Goal: Communication & Community: Answer question/provide support

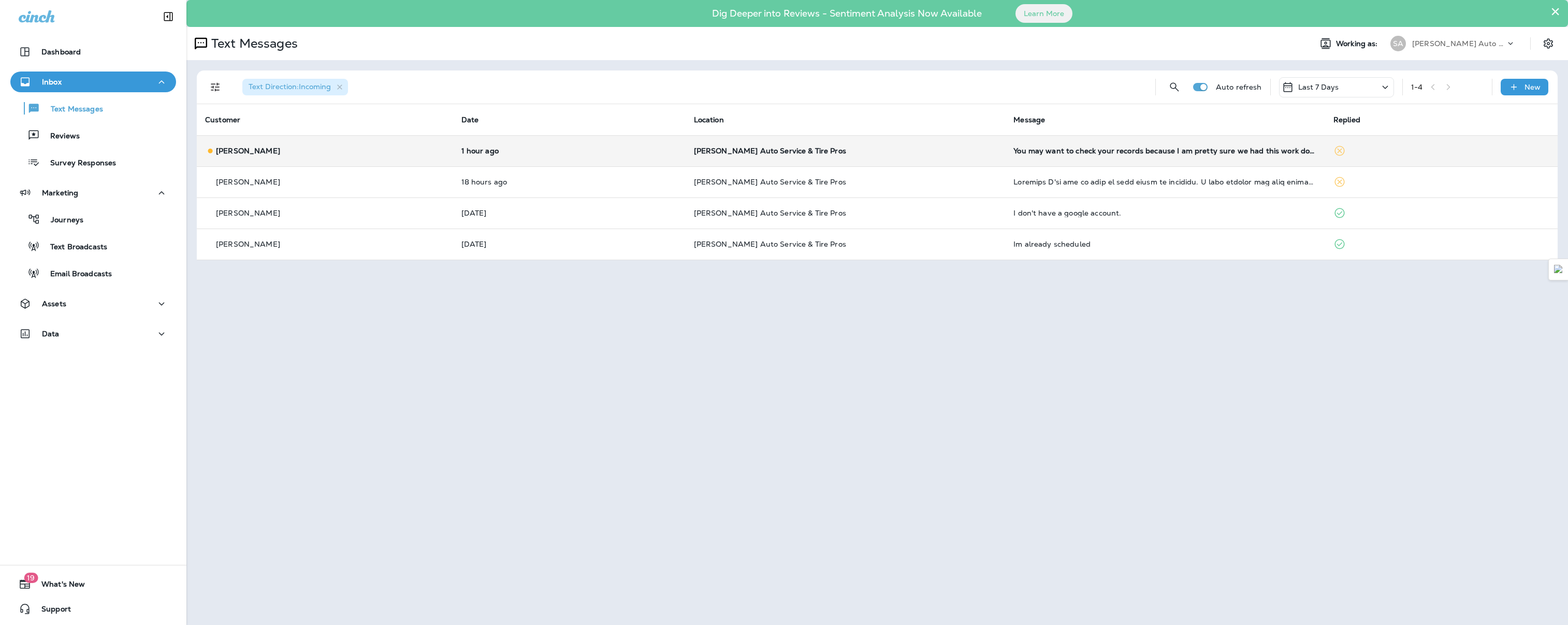
click at [278, 160] on td "[PERSON_NAME]" at bounding box center [324, 150] width 256 height 31
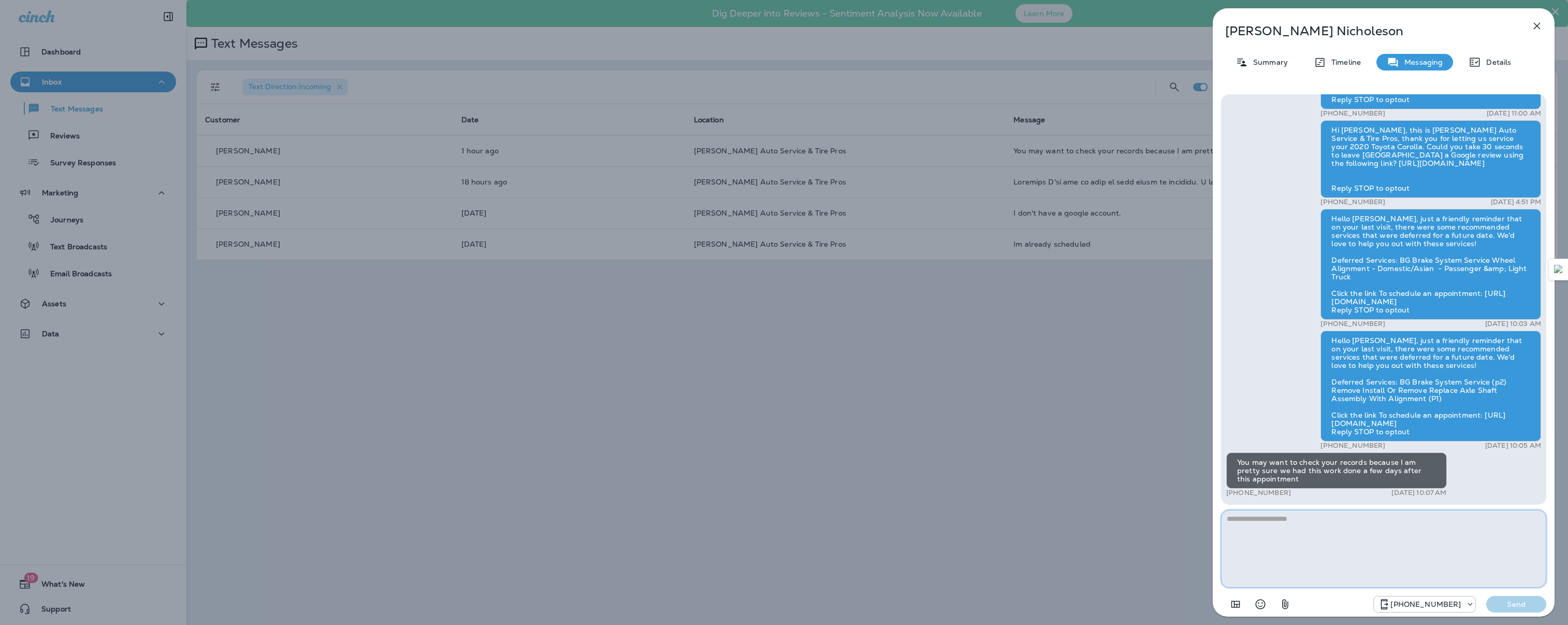
click at [1274, 524] on textarea at bounding box center [1384, 549] width 325 height 78
click at [1341, 512] on textarea "**********" at bounding box center [1384, 549] width 325 height 78
type textarea "**********"
click at [1504, 599] on p "Send" at bounding box center [1516, 604] width 43 height 9
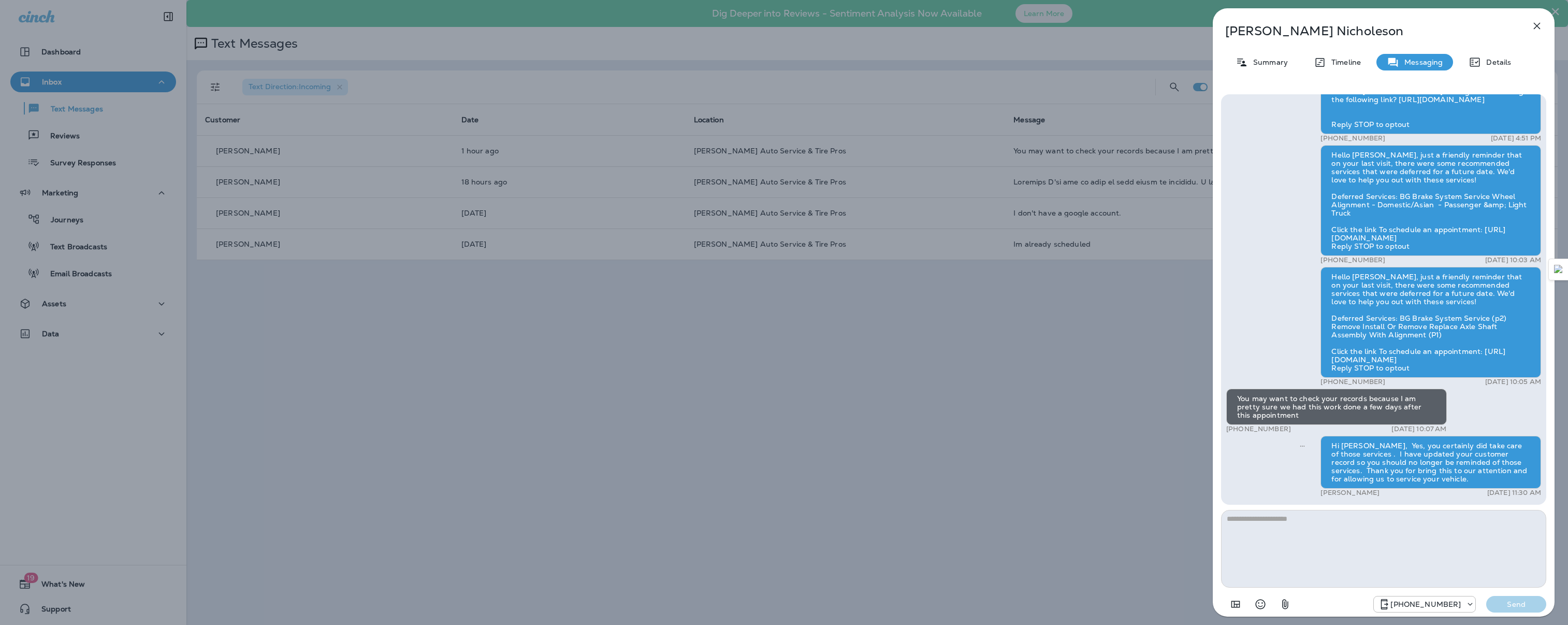
click at [1536, 30] on icon "button" at bounding box center [1537, 26] width 12 height 12
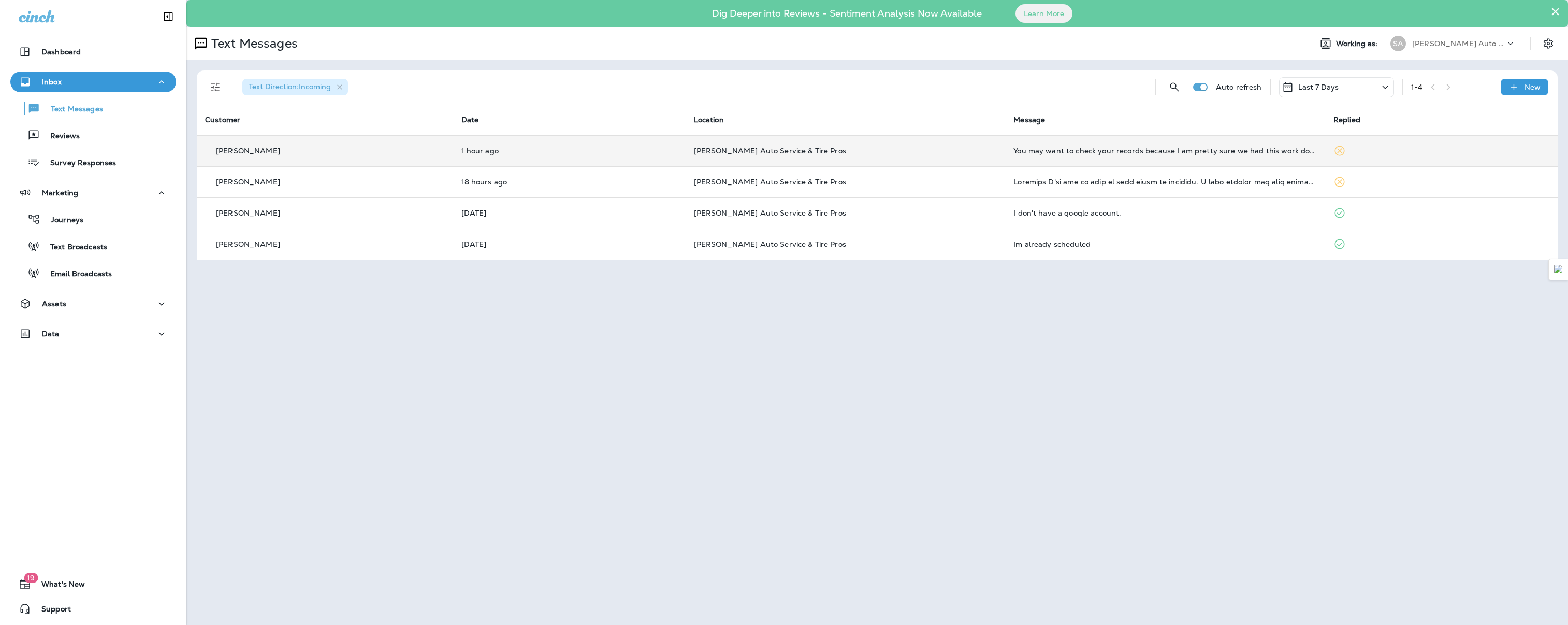
click at [1346, 152] on td at bounding box center [1441, 150] width 233 height 31
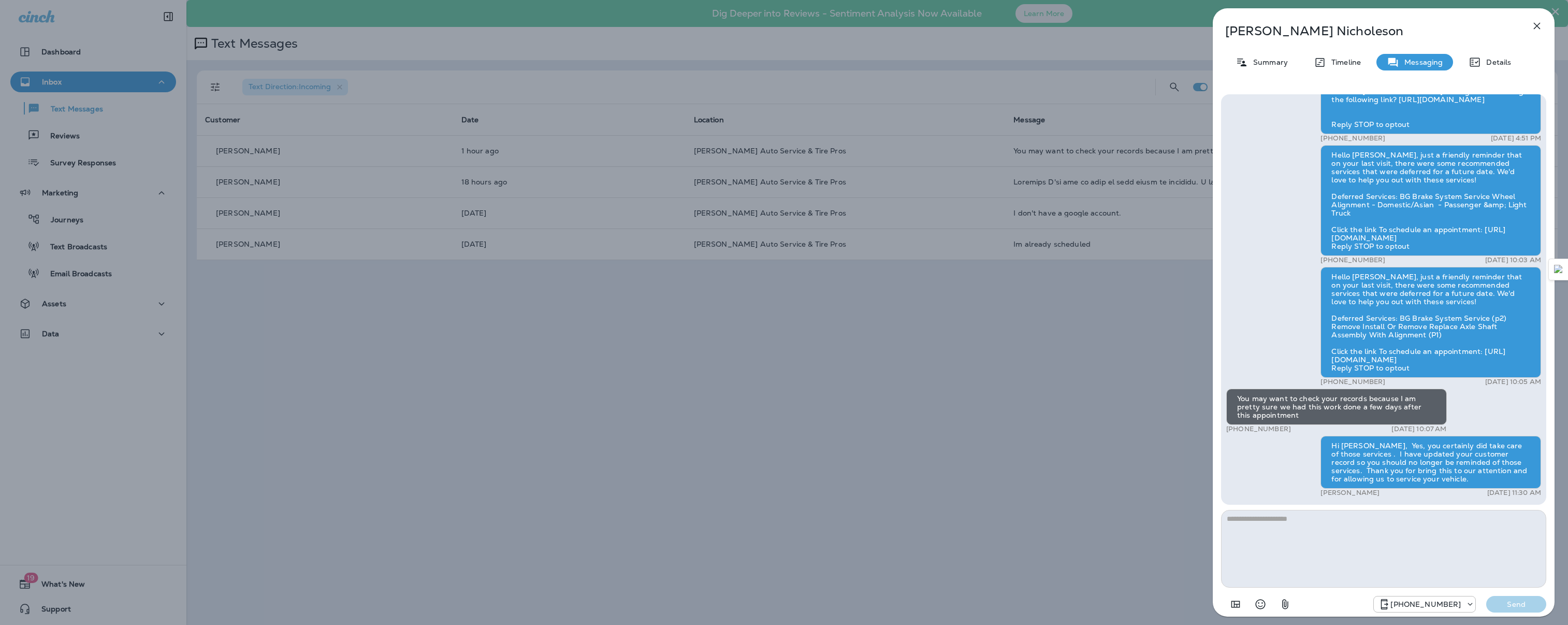
click at [1539, 28] on icon "button" at bounding box center [1537, 26] width 7 height 7
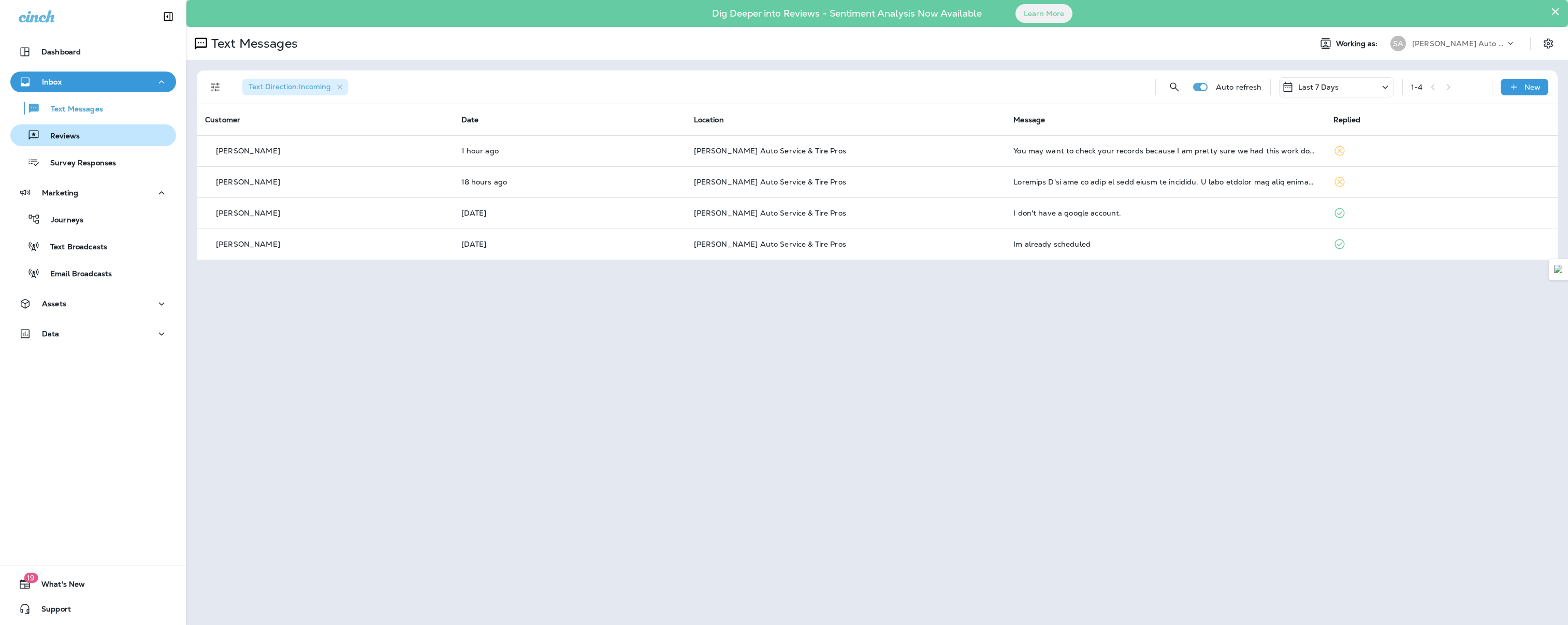
click at [71, 132] on p "Reviews" at bounding box center [60, 136] width 40 height 10
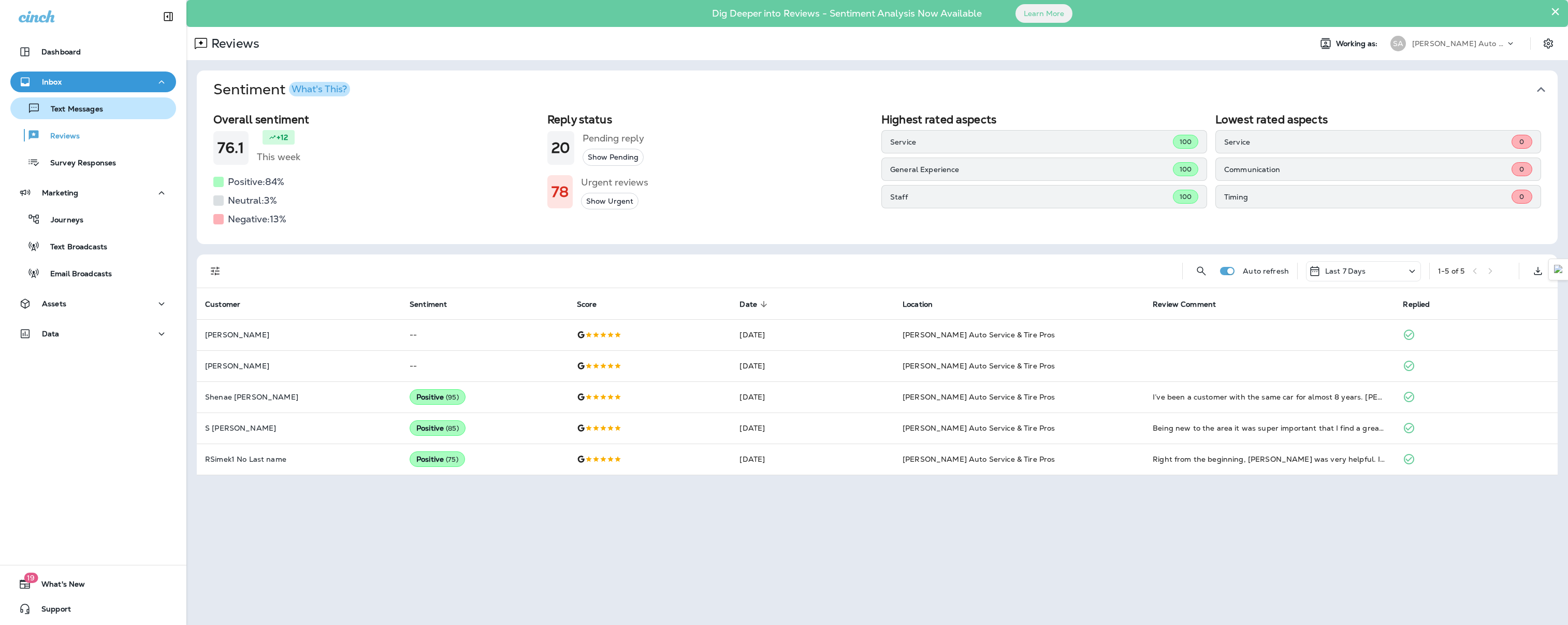
click at [71, 108] on p "Text Messages" at bounding box center [71, 110] width 63 height 10
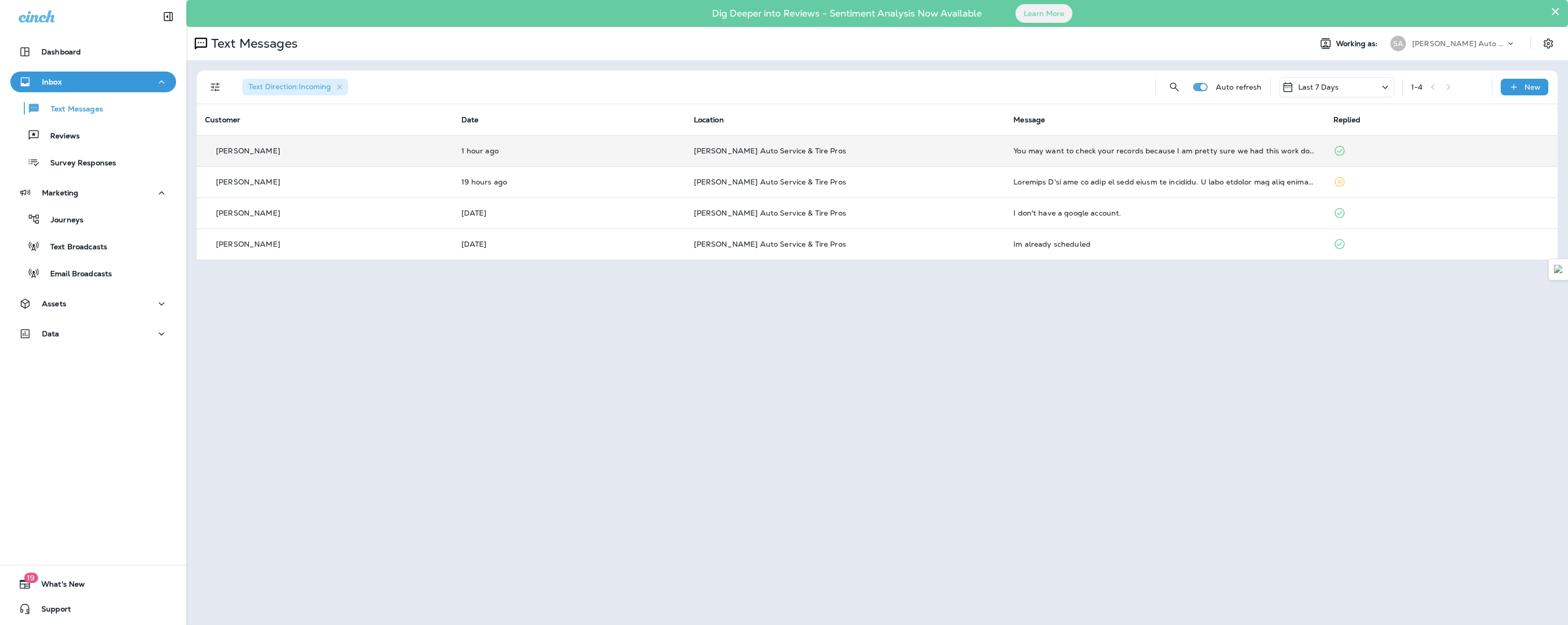
click at [292, 157] on td "[PERSON_NAME]" at bounding box center [324, 150] width 256 height 31
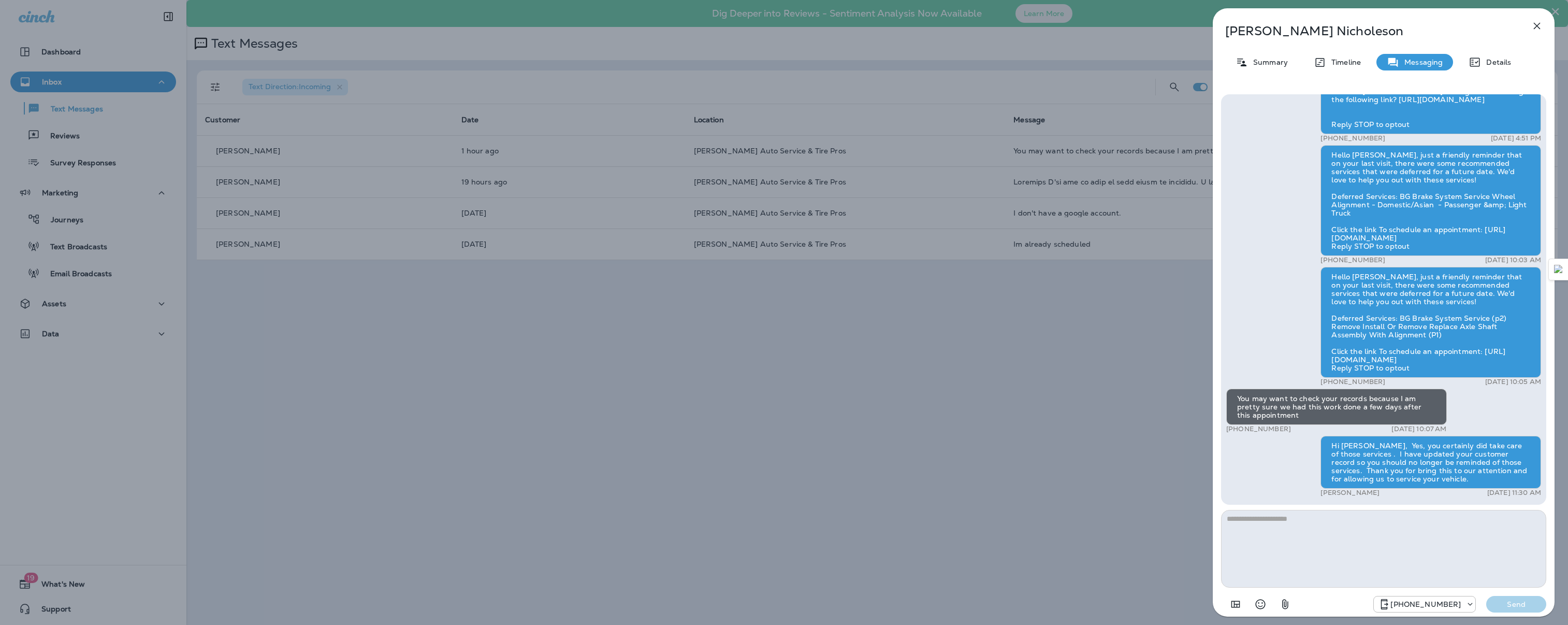
click at [1533, 21] on icon "button" at bounding box center [1537, 26] width 12 height 12
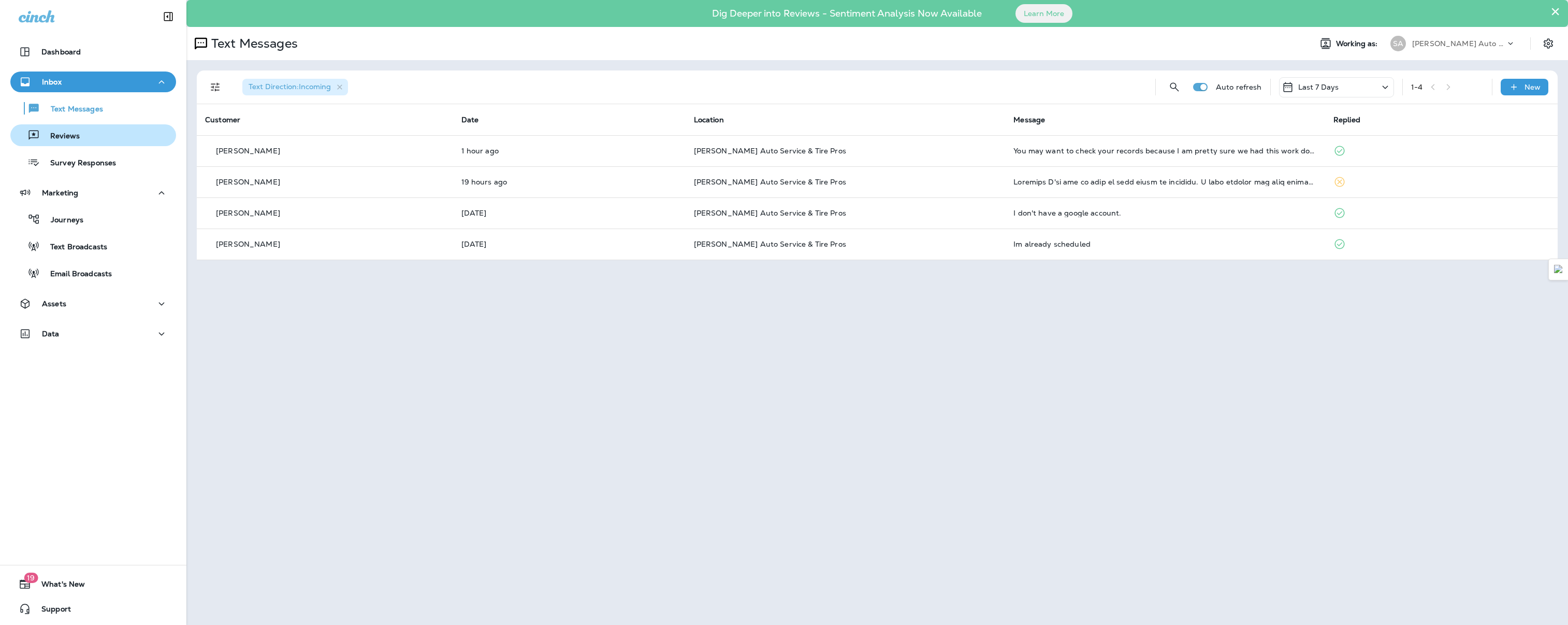
click at [57, 137] on p "Reviews" at bounding box center [60, 136] width 40 height 10
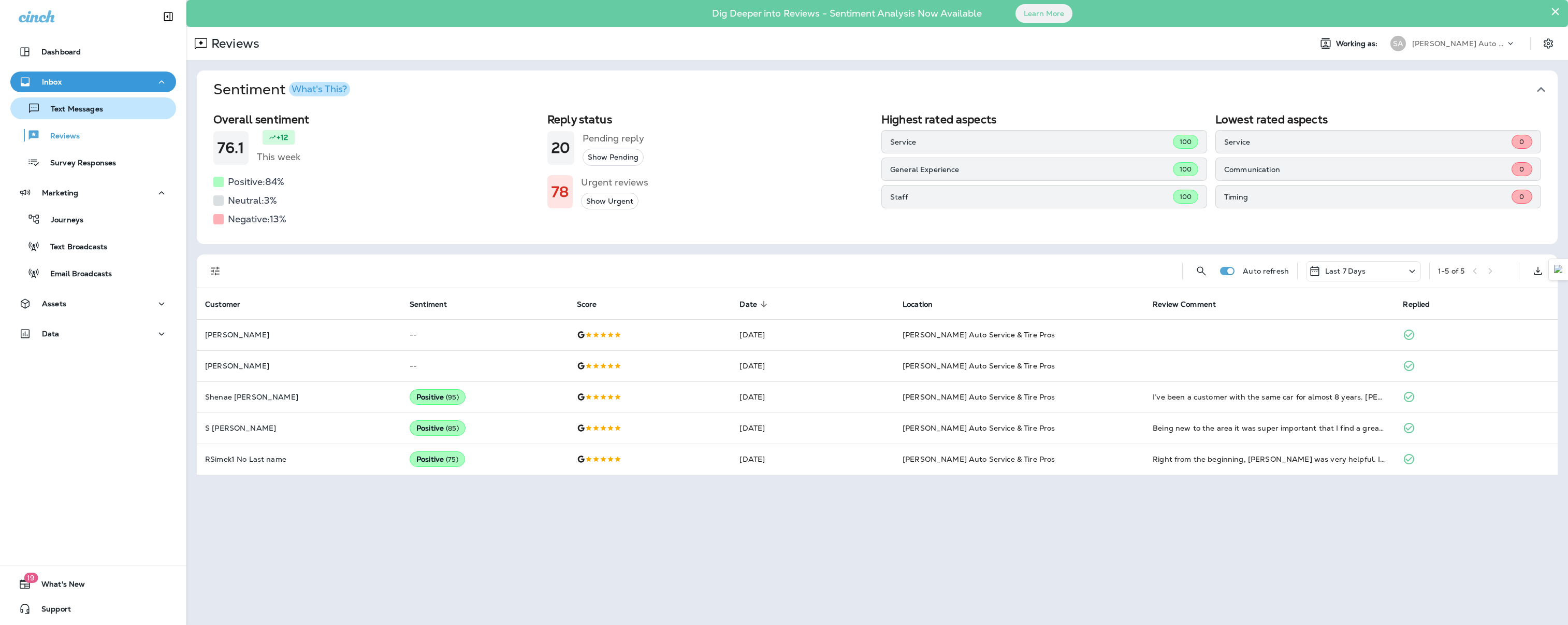
click at [67, 110] on p "Text Messages" at bounding box center [71, 110] width 63 height 10
